Goal: Task Accomplishment & Management: Manage account settings

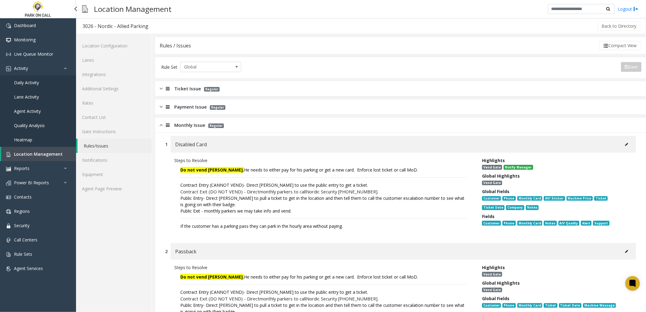
click at [28, 150] on link "Location Management" at bounding box center [38, 154] width 75 height 14
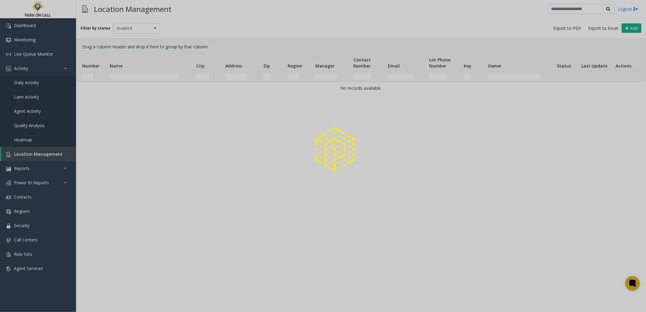
click at [151, 75] on div at bounding box center [323, 156] width 646 height 312
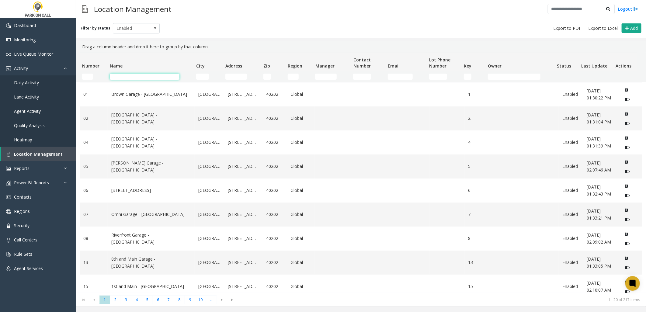
click at [149, 75] on input "Name Filter" at bounding box center [145, 77] width 70 height 6
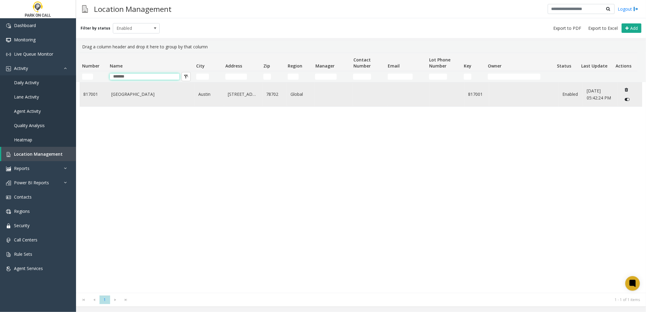
type input "*******"
click at [140, 88] on td "[GEOGRAPHIC_DATA]" at bounding box center [151, 94] width 87 height 24
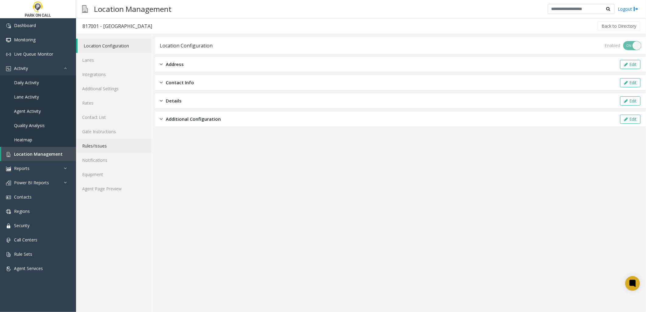
click at [99, 142] on link "Rules/Issues" at bounding box center [114, 146] width 76 height 14
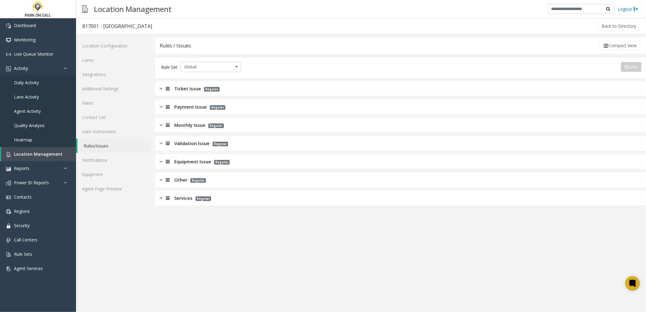
click at [196, 124] on span "Monthly Issue" at bounding box center [189, 125] width 31 height 7
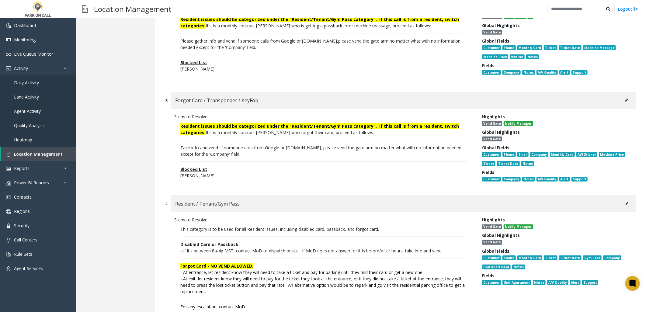
scroll to position [270, 0]
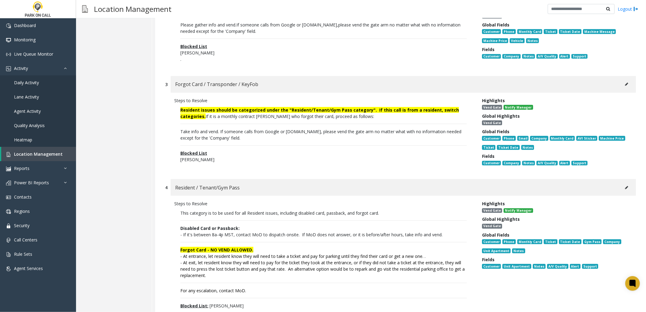
click at [259, 210] on p "This category is to be used for all Resident issues, including disabled card, p…" at bounding box center [323, 213] width 286 height 6
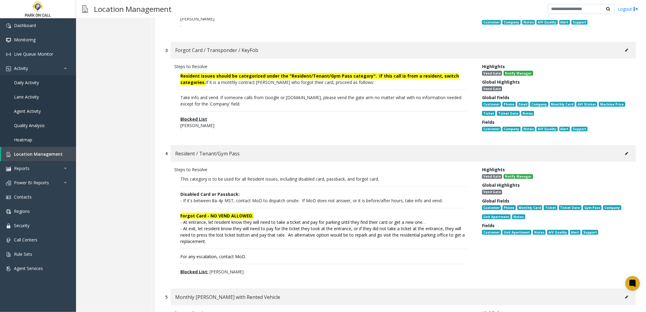
drag, startPoint x: 248, startPoint y: 269, endPoint x: 170, endPoint y: 173, distance: 123.7
click at [170, 173] on div "Steps to Resolve This category is to be used for all Resident issues, including…" at bounding box center [324, 222] width 308 height 112
copy p "This category is to be used for all Resident issues, including disabled card, p…"
click at [460, 176] on p "This category is to be used for all Resident issues, including disabled card, p…" at bounding box center [323, 179] width 286 height 6
click at [130, 220] on div "Location Configuration Lanes Integrations Additional Settings Rates Contact Lis…" at bounding box center [114, 163] width 76 height 866
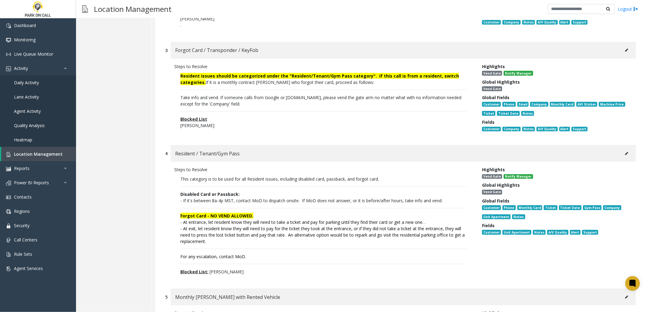
click at [137, 127] on div "Location Configuration Lanes Integrations Additional Settings Rates Contact Lis…" at bounding box center [114, 163] width 76 height 866
click at [46, 156] on span "Location Management" at bounding box center [38, 154] width 49 height 6
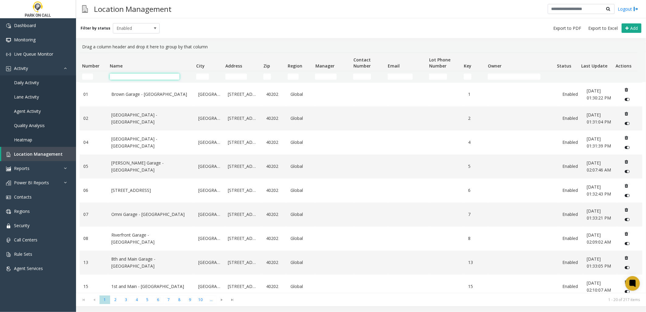
click at [150, 77] on input "Name Filter" at bounding box center [145, 77] width 70 height 6
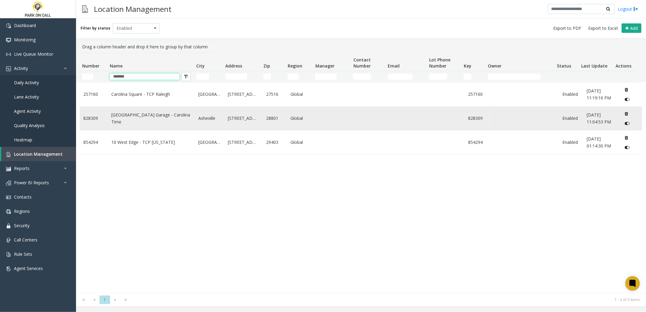
type input "*******"
click at [152, 121] on link "[GEOGRAPHIC_DATA] Garage - Carolina Time" at bounding box center [151, 119] width 80 height 14
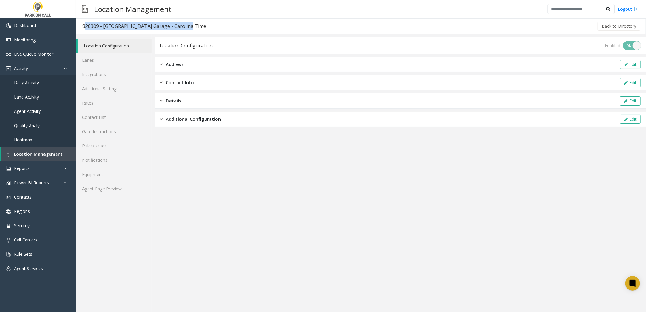
drag, startPoint x: 186, startPoint y: 26, endPoint x: 82, endPoint y: 26, distance: 104.3
click at [82, 26] on h3 "828309 - [GEOGRAPHIC_DATA] Garage - Carolina Time" at bounding box center [144, 26] width 136 height 14
copy div "828309 - [GEOGRAPHIC_DATA] Garage - Carolina Time"
click at [34, 153] on span "Location Management" at bounding box center [38, 154] width 49 height 6
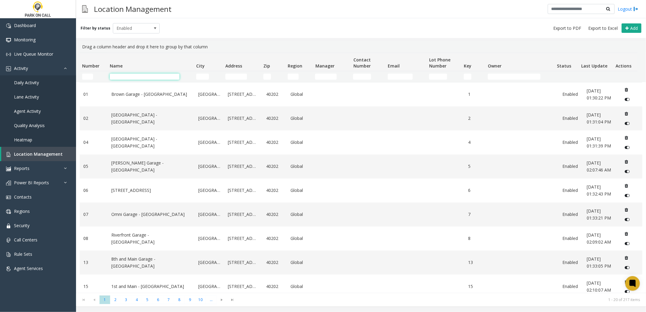
click at [139, 75] on input "Name Filter" at bounding box center [145, 77] width 70 height 6
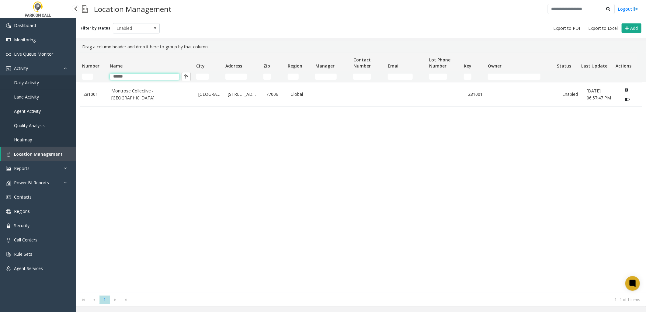
type input "******"
click at [40, 78] on link "Daily Activity" at bounding box center [38, 82] width 76 height 14
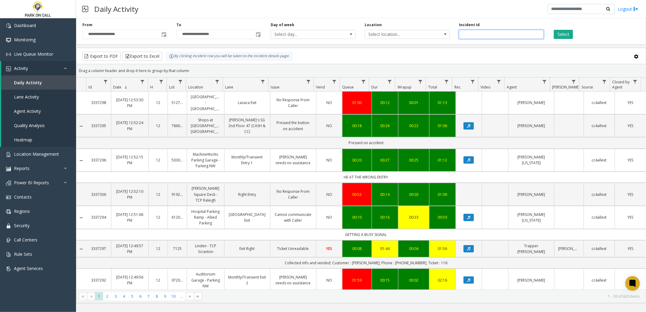
click at [472, 38] on input "number" at bounding box center [501, 34] width 85 height 9
click at [403, 34] on span "Select location..." at bounding box center [399, 34] width 68 height 9
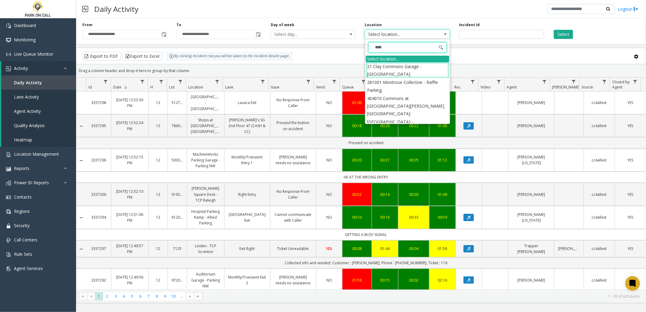
type input "*****"
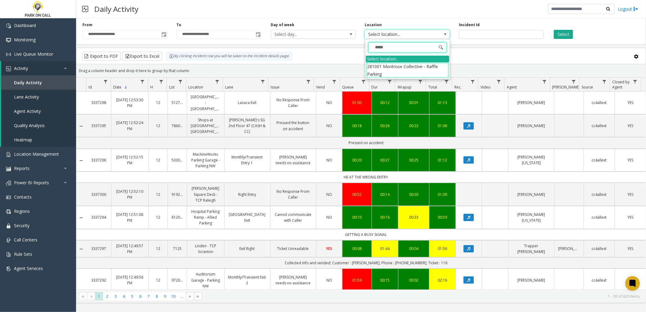
drag, startPoint x: 435, startPoint y: 67, endPoint x: 447, endPoint y: 61, distance: 13.2
click at [435, 67] on li "281001 Montrose Collective - Raffle Parking" at bounding box center [407, 70] width 83 height 16
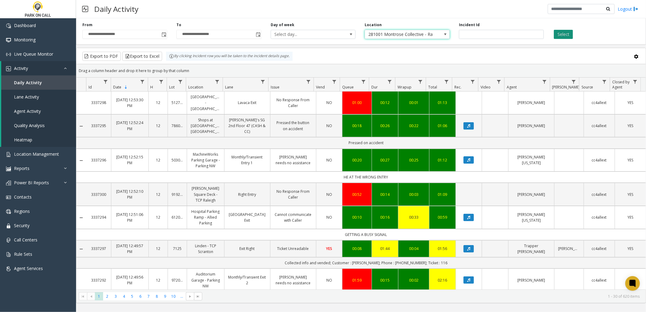
click at [562, 34] on button "Select" at bounding box center [563, 34] width 19 height 9
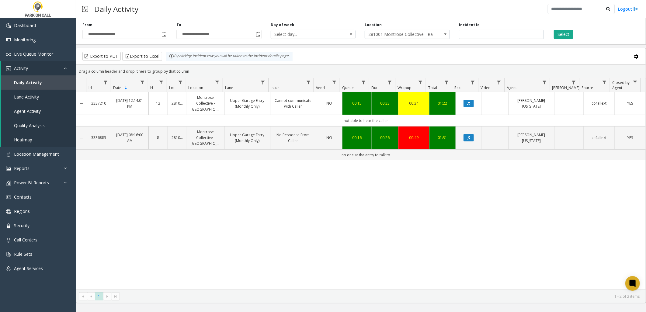
click at [449, 215] on div "3337210 [DATE] 12:14:01 PM 12 281001 Montrose Collective - [GEOGRAPHIC_DATA] Up…" at bounding box center [360, 190] width 569 height 197
drag, startPoint x: 516, startPoint y: 203, endPoint x: 509, endPoint y: 205, distance: 7.7
click at [509, 205] on div "3337210 [DATE] 12:14:01 PM 12 281001 Montrose Collective - [GEOGRAPHIC_DATA] Up…" at bounding box center [360, 190] width 569 height 197
click at [38, 156] on link "Location Management" at bounding box center [38, 154] width 76 height 14
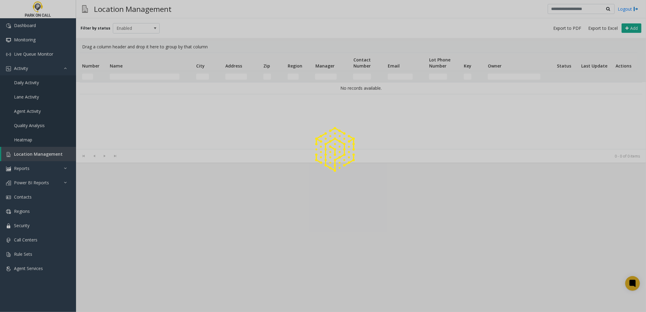
click at [164, 80] on div at bounding box center [323, 156] width 646 height 312
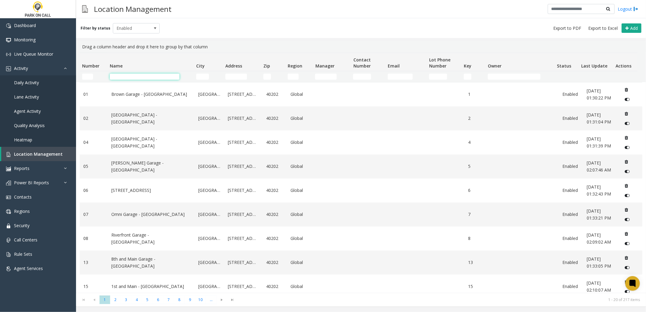
click at [153, 76] on input "Name Filter" at bounding box center [145, 77] width 70 height 6
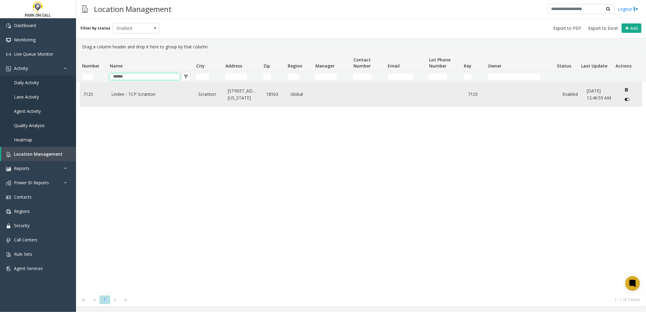
type input "******"
click at [150, 90] on td "Linden - TCP Scranton" at bounding box center [151, 94] width 87 height 24
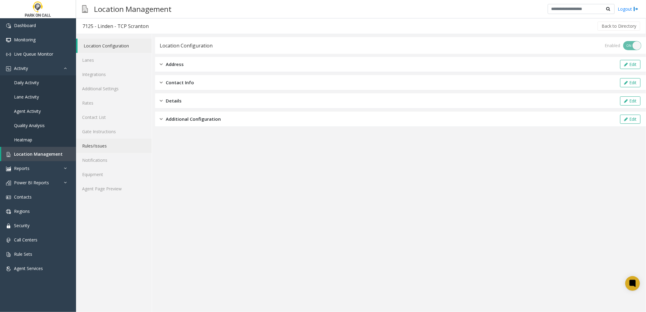
click at [105, 145] on link "Rules/Issues" at bounding box center [114, 146] width 76 height 14
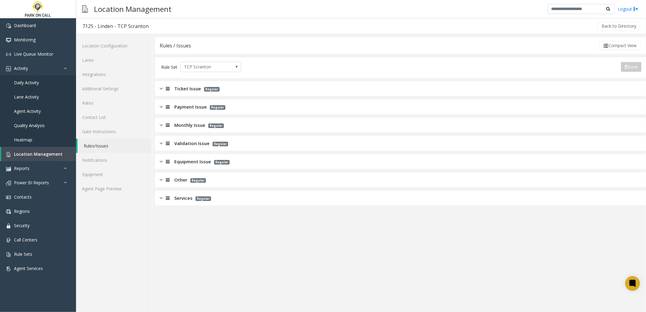
click at [176, 91] on span "Ticket Issue" at bounding box center [187, 88] width 27 height 7
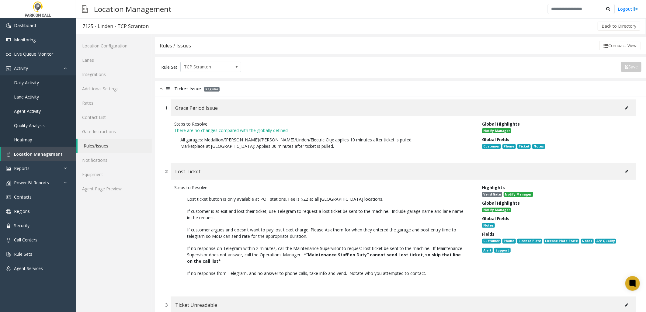
click at [179, 87] on span "Ticket Issue" at bounding box center [187, 88] width 27 height 7
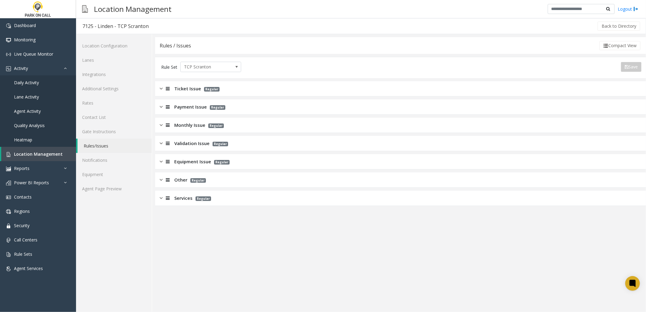
drag, startPoint x: 192, startPoint y: 116, endPoint x: 194, endPoint y: 113, distance: 3.5
click at [193, 113] on app-rules-listview "Ticket Issue Regular Payment Issue Regular Monthly Issue Regular Validation Iss…" at bounding box center [400, 143] width 491 height 125
drag, startPoint x: 194, startPoint y: 113, endPoint x: 189, endPoint y: 108, distance: 6.5
click at [189, 108] on span "Payment Issue" at bounding box center [190, 106] width 33 height 7
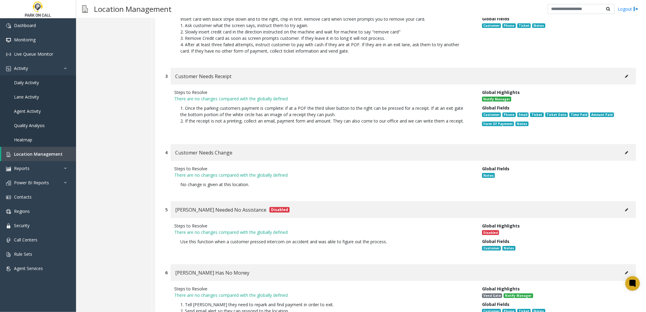
scroll to position [304, 0]
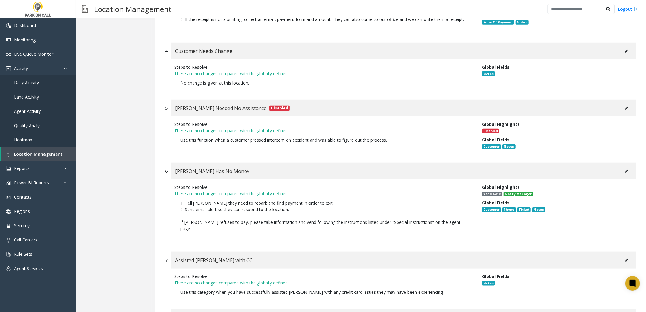
click at [625, 169] on icon at bounding box center [626, 171] width 3 height 4
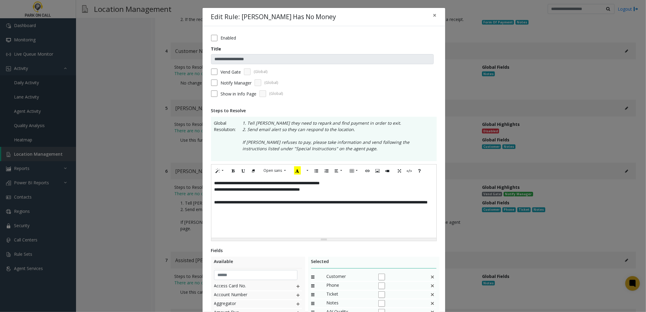
click at [302, 214] on p at bounding box center [323, 215] width 219 height 6
click at [283, 210] on p "**********" at bounding box center [323, 205] width 219 height 13
click at [291, 210] on p "**********" at bounding box center [323, 205] width 219 height 13
drag, startPoint x: 284, startPoint y: 208, endPoint x: 271, endPoint y: 211, distance: 13.1
click at [271, 211] on p "**********" at bounding box center [323, 205] width 219 height 13
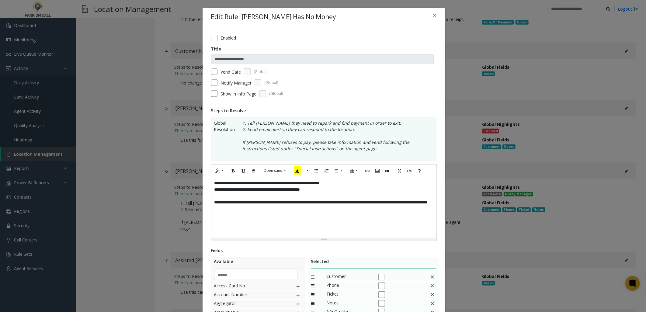
drag, startPoint x: 293, startPoint y: 210, endPoint x: 289, endPoint y: 212, distance: 4.0
click at [293, 210] on p "**********" at bounding box center [323, 205] width 219 height 13
click at [278, 210] on p "**********" at bounding box center [323, 205] width 219 height 13
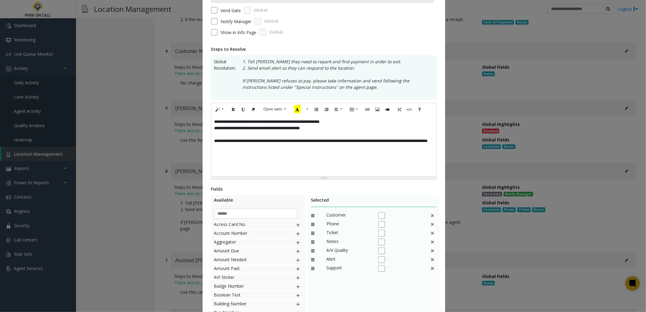
scroll to position [7, 0]
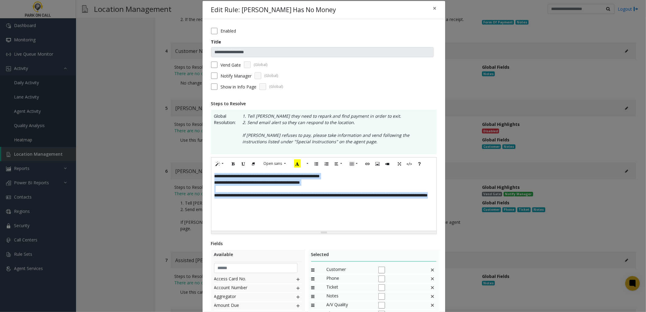
drag, startPoint x: 313, startPoint y: 204, endPoint x: 158, endPoint y: 133, distance: 171.3
click at [158, 133] on div "**********" at bounding box center [323, 156] width 646 height 312
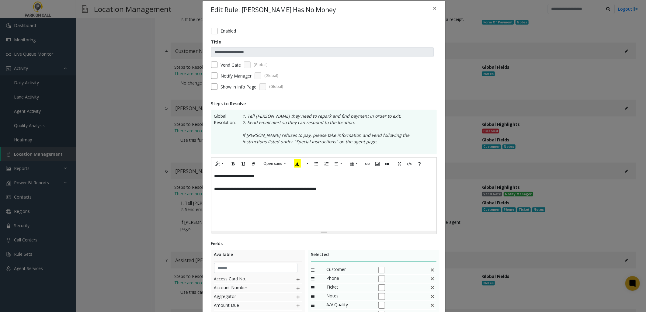
click at [349, 190] on p "**********" at bounding box center [323, 189] width 219 height 6
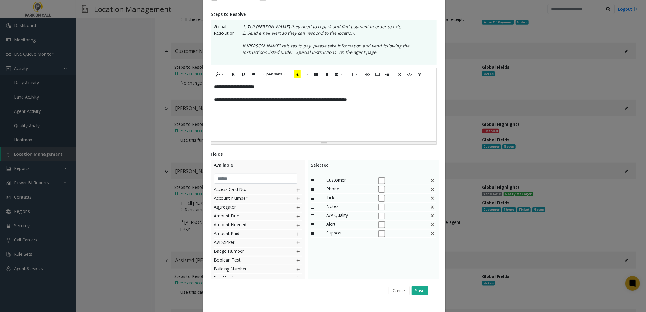
scroll to position [108, 0]
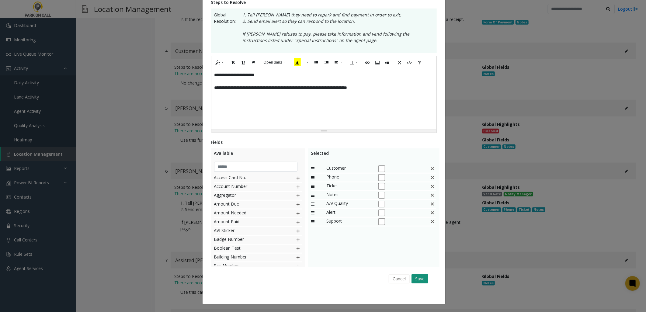
click at [418, 276] on button "Save" at bounding box center [419, 278] width 17 height 9
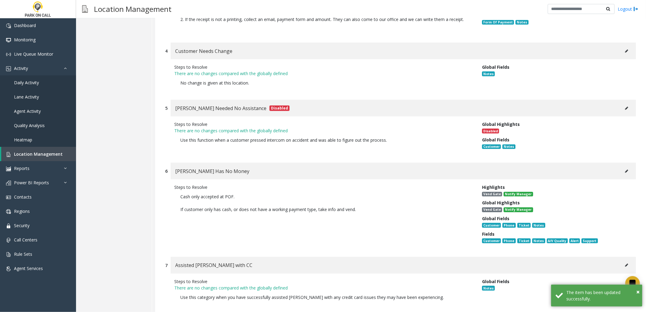
click at [342, 179] on div "Steps to Resolve Cash only accepted at POF. If customer only has cash, or does …" at bounding box center [400, 214] width 471 height 71
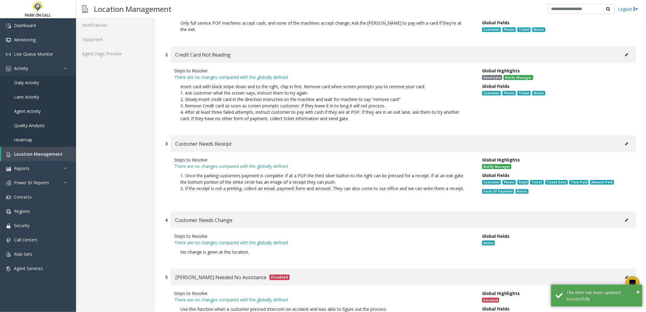
scroll to position [0, 0]
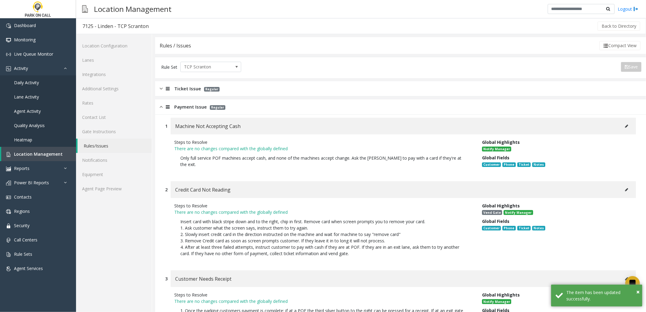
click at [189, 105] on span "Payment Issue" at bounding box center [190, 106] width 33 height 7
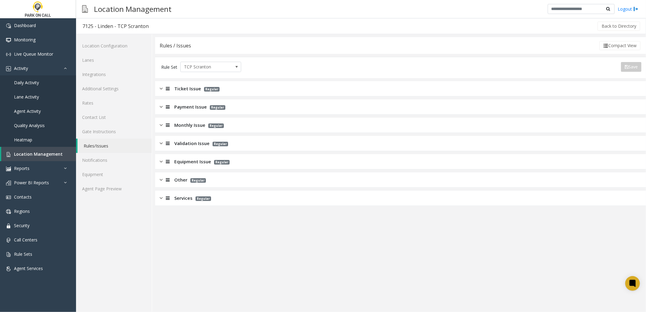
drag, startPoint x: 373, startPoint y: 217, endPoint x: 376, endPoint y: 216, distance: 3.2
click at [373, 217] on app-rules "Rules / Issues Compact View Rule Set TCP Scranton Save Export to PDF Export to …" at bounding box center [400, 174] width 491 height 275
click at [174, 221] on app-rules "Rules / Issues Compact View Rule Set TCP Scranton Save Export to PDF Export to …" at bounding box center [400, 174] width 491 height 275
click at [36, 152] on span "Location Management" at bounding box center [38, 154] width 49 height 6
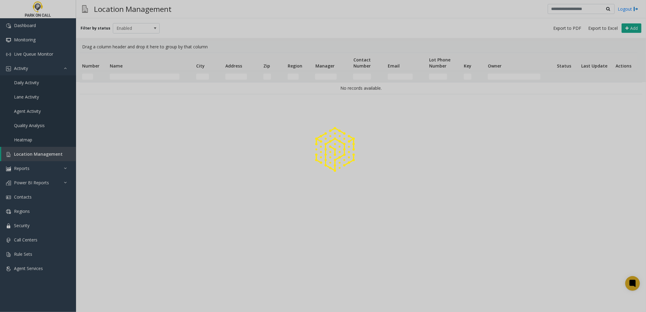
click at [161, 76] on div at bounding box center [323, 156] width 646 height 312
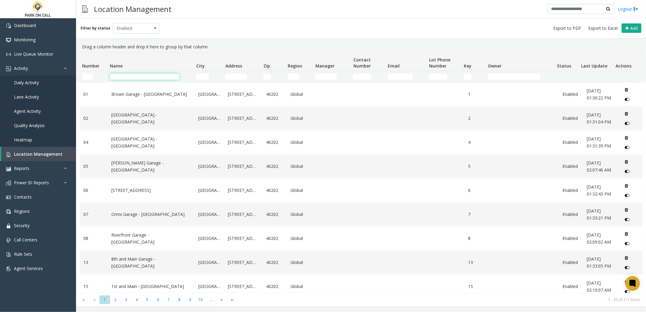
click at [141, 76] on input "Name Filter" at bounding box center [145, 77] width 70 height 6
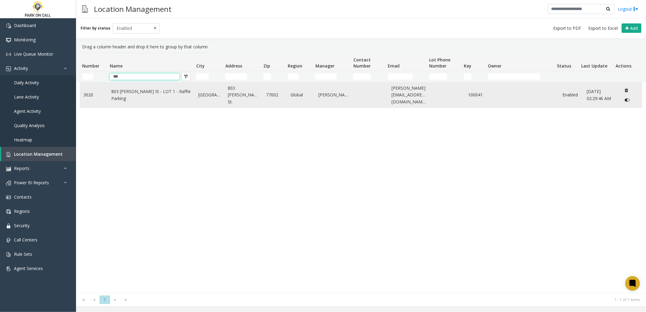
type input "***"
click at [133, 94] on link "803 [PERSON_NAME] St - LOT 1 - Raffle Parking" at bounding box center [151, 95] width 80 height 14
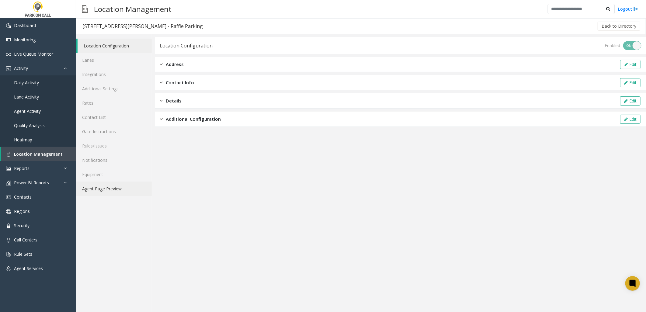
click at [113, 190] on link "Agent Page Preview" at bounding box center [114, 189] width 76 height 14
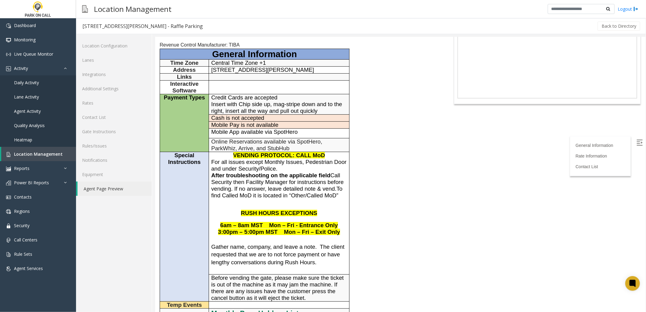
scroll to position [68, 0]
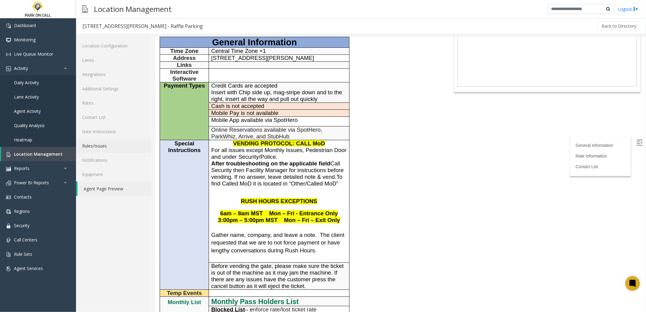
click at [101, 144] on link "Rules/Issues" at bounding box center [114, 146] width 76 height 14
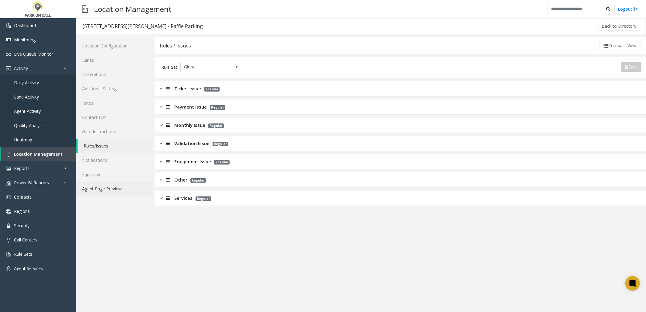
click at [119, 187] on link "Agent Page Preview" at bounding box center [114, 189] width 76 height 14
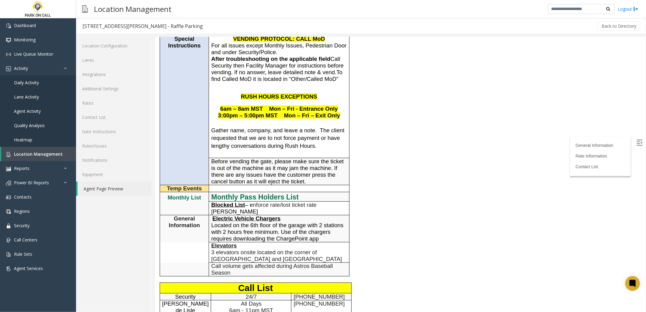
scroll to position [135, 0]
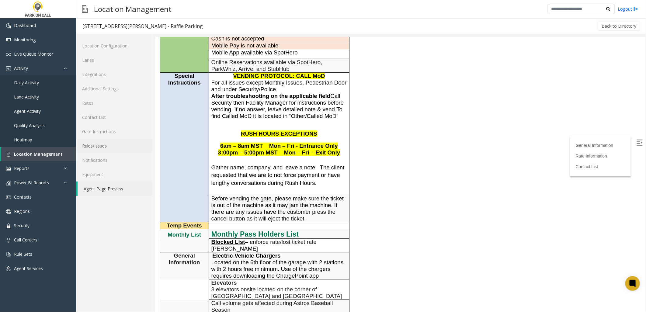
click at [111, 144] on link "Rules/Issues" at bounding box center [114, 146] width 76 height 14
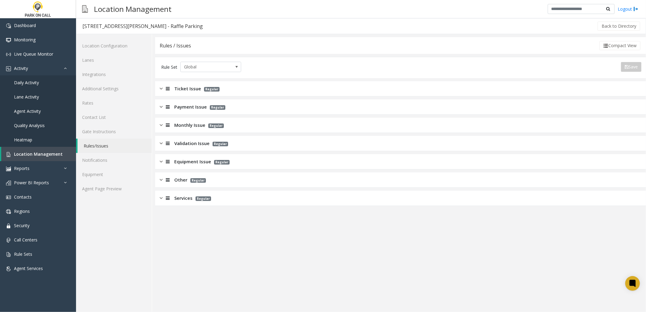
click at [182, 198] on span "Services" at bounding box center [183, 198] width 18 height 7
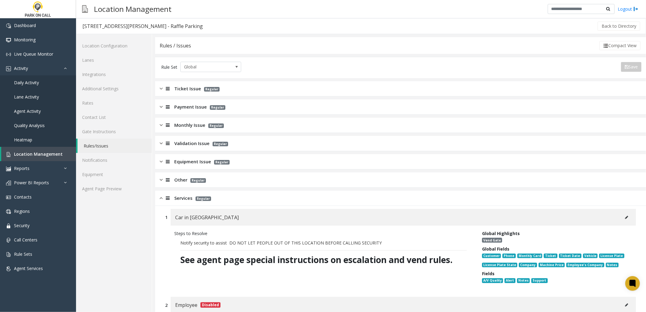
click at [178, 183] on span "Other" at bounding box center [180, 179] width 13 height 7
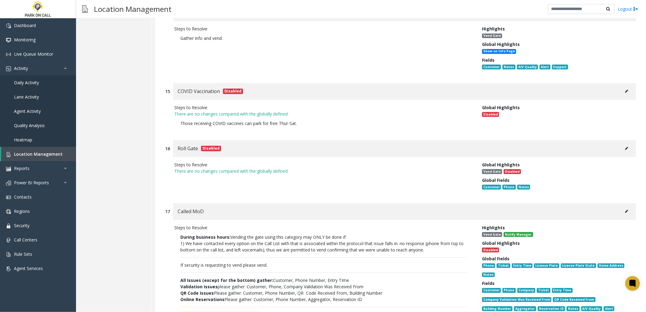
scroll to position [1115, 0]
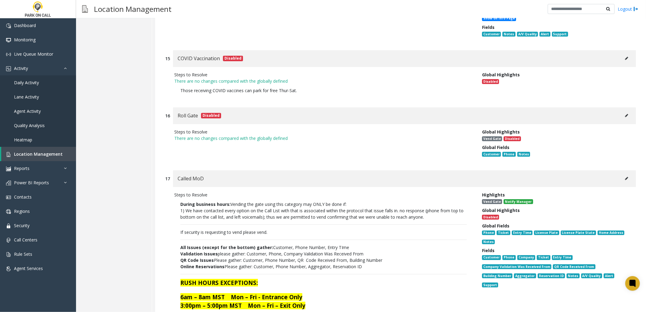
click at [625, 177] on icon at bounding box center [626, 179] width 3 height 4
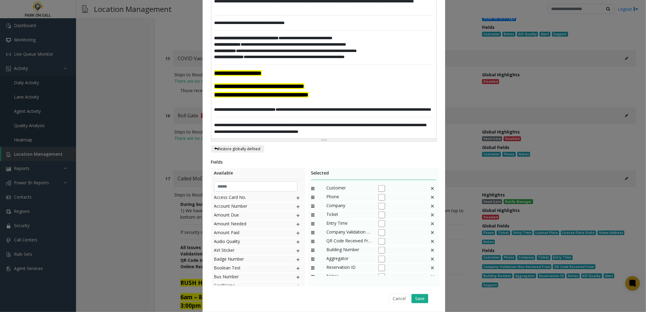
scroll to position [191, 0]
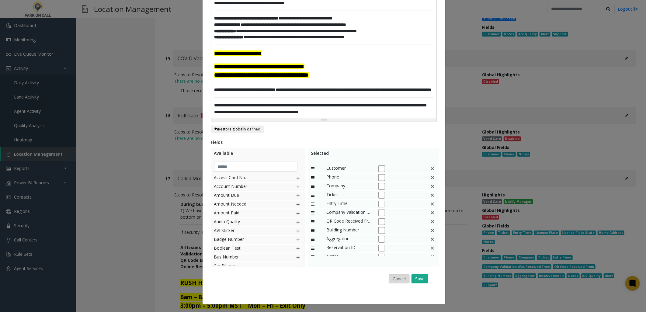
click at [394, 280] on button "Cancel" at bounding box center [399, 278] width 21 height 9
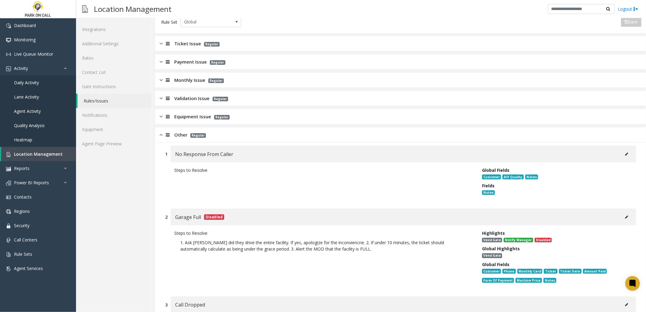
scroll to position [0, 0]
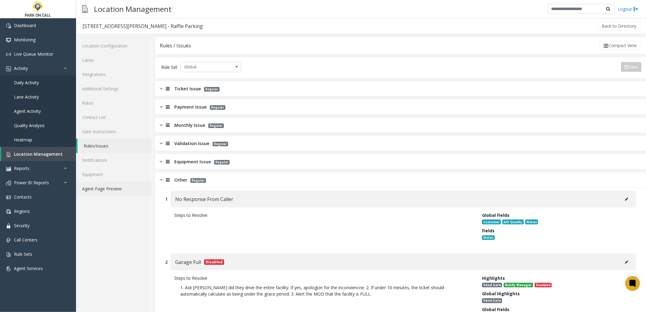
click at [104, 190] on link "Agent Page Preview" at bounding box center [114, 189] width 76 height 14
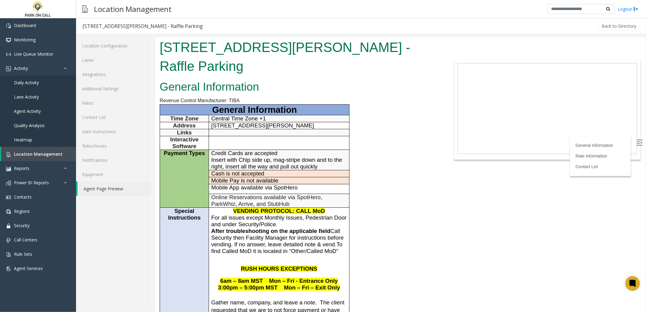
drag, startPoint x: 420, startPoint y: 207, endPoint x: 422, endPoint y: 203, distance: 3.8
click at [22, 151] on span "Location Management" at bounding box center [38, 154] width 49 height 6
